Goal: Transaction & Acquisition: Purchase product/service

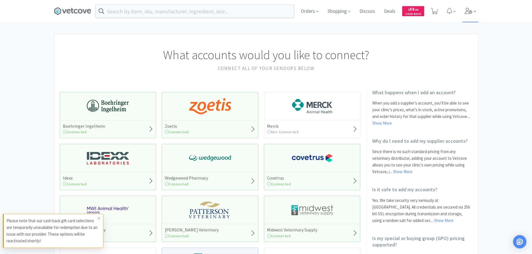
click at [464, 14] on span at bounding box center [471, 11] width 16 height 22
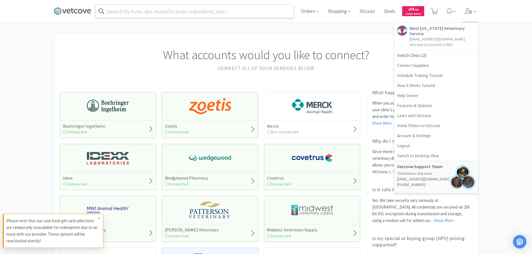
click at [233, 16] on input "text" at bounding box center [195, 11] width 198 height 13
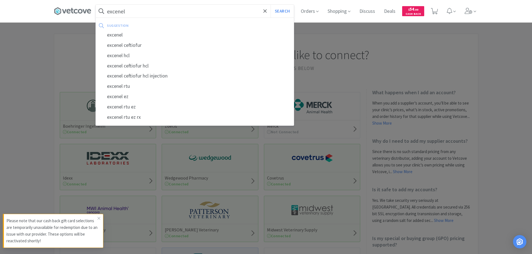
type input "excenel"
click at [271, 5] on button "Search" at bounding box center [282, 11] width 23 height 13
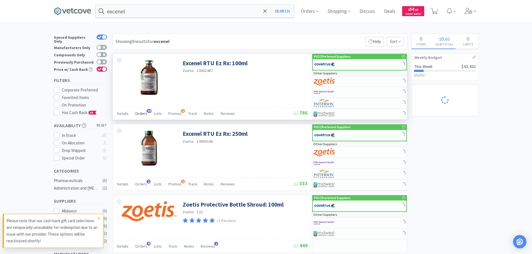
click at [139, 112] on span "Orders" at bounding box center [141, 113] width 12 height 5
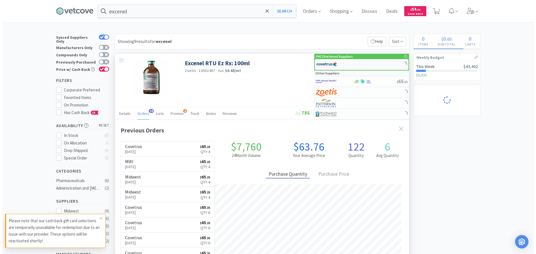
scroll to position [150, 294]
click at [345, 65] on div at bounding box center [333, 64] width 38 height 9
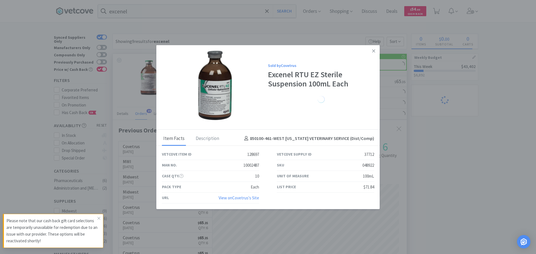
select select "1"
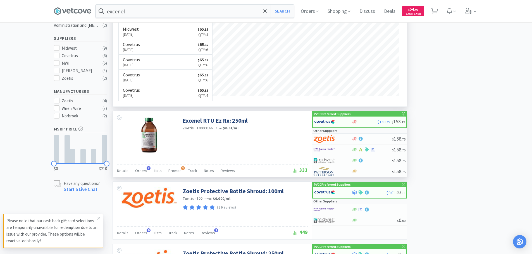
scroll to position [223, 0]
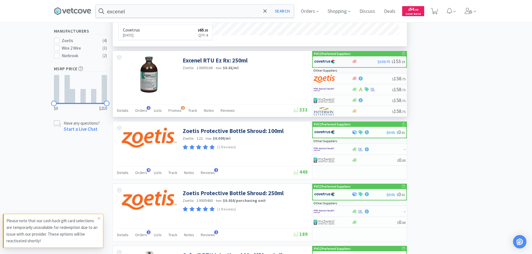
click at [345, 62] on div at bounding box center [329, 61] width 31 height 9
select select "1"
click at [177, 6] on input "excenel" at bounding box center [195, 11] width 198 height 13
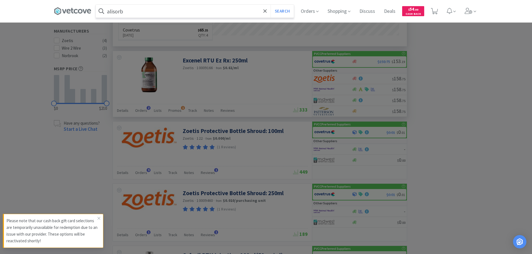
type input "alisorb"
click at [271, 5] on button "Search" at bounding box center [282, 11] width 23 height 13
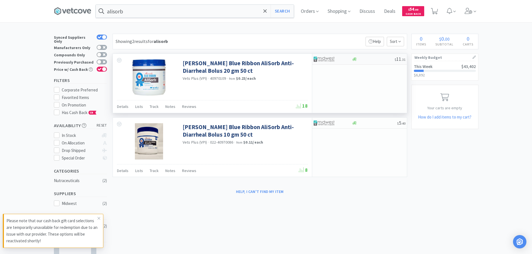
click at [335, 59] on div at bounding box center [329, 58] width 31 height 9
select select "1"
